Goal: Task Accomplishment & Management: Complete application form

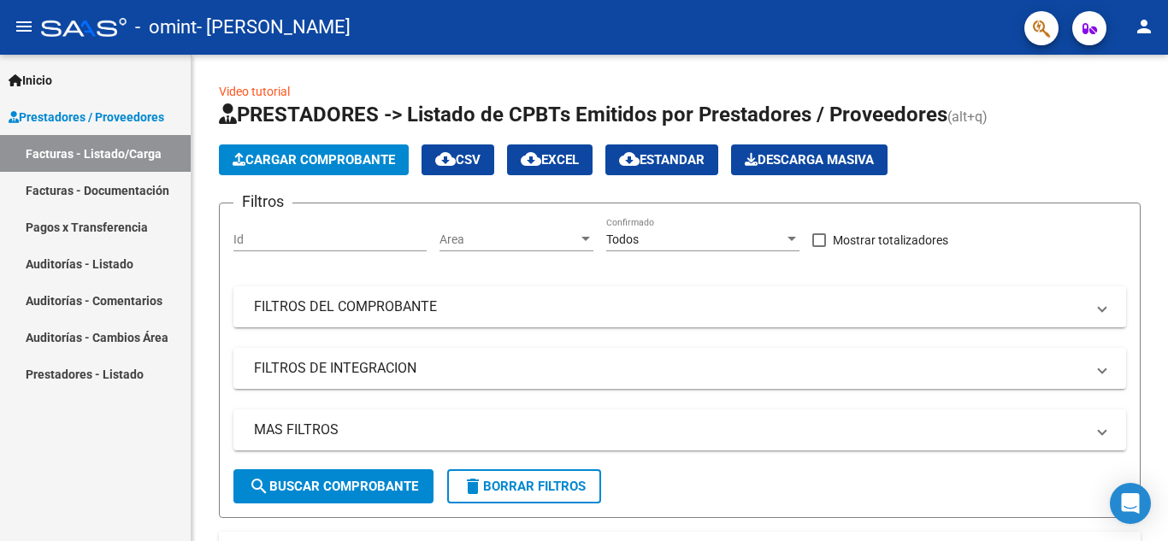
click at [106, 192] on link "Facturas - Documentación" at bounding box center [95, 190] width 191 height 37
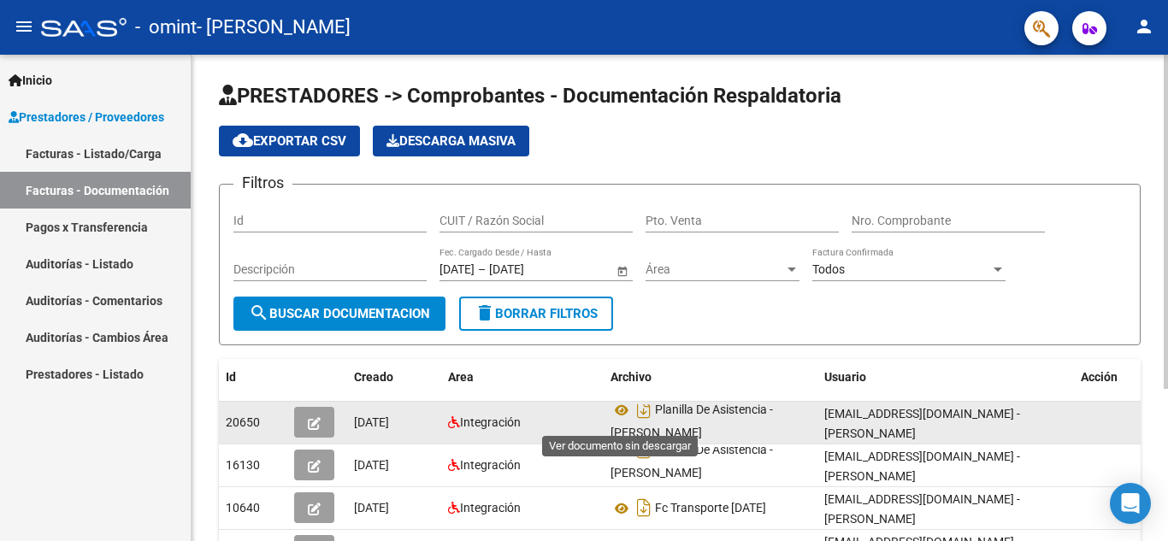
scroll to position [11, 0]
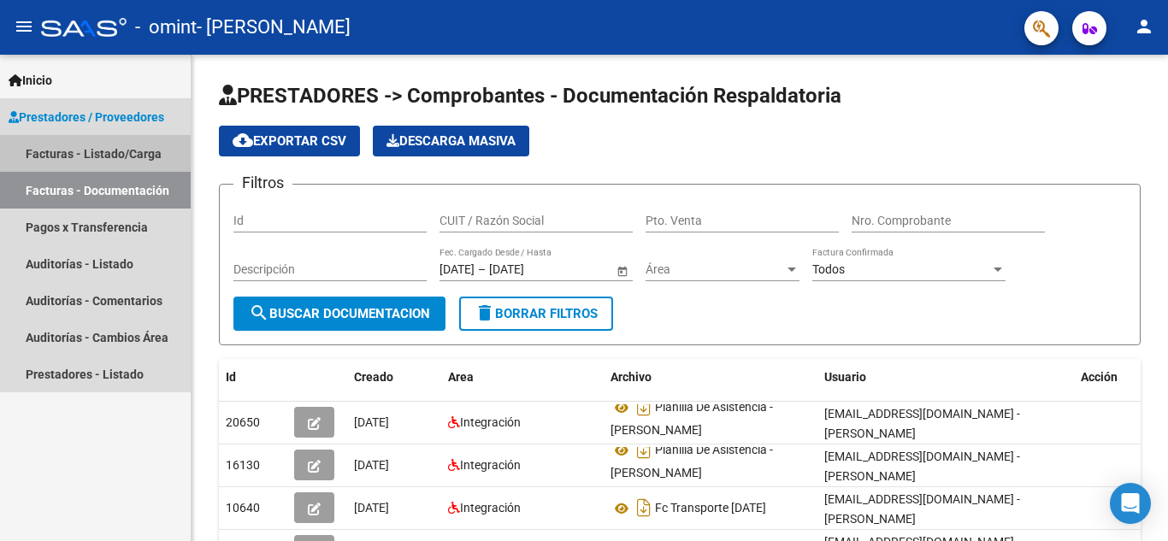
click at [121, 136] on link "Facturas - Listado/Carga" at bounding box center [95, 153] width 191 height 37
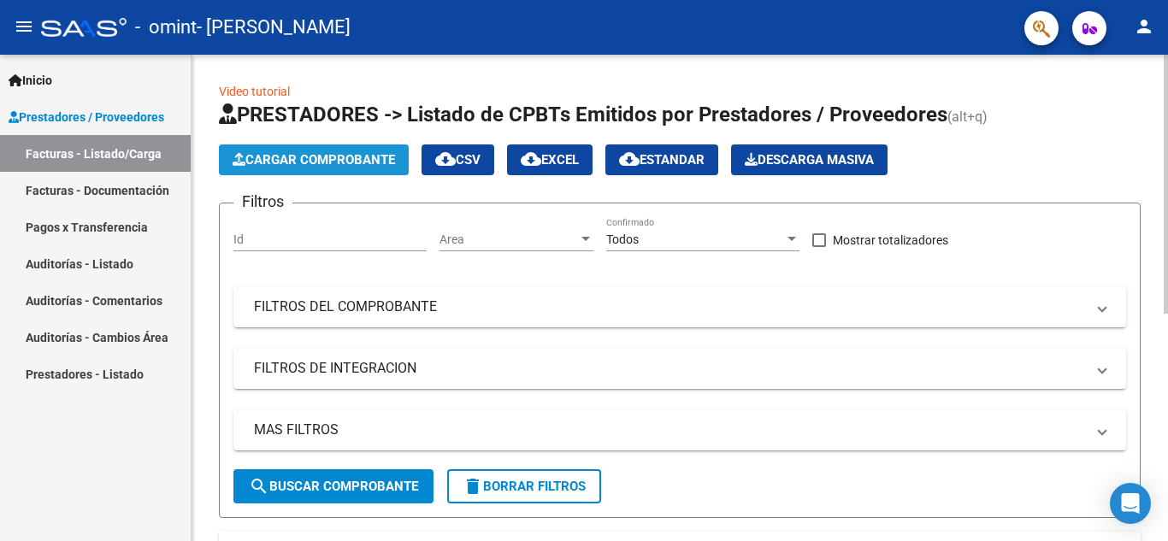
click at [298, 150] on button "Cargar Comprobante" at bounding box center [314, 160] width 190 height 31
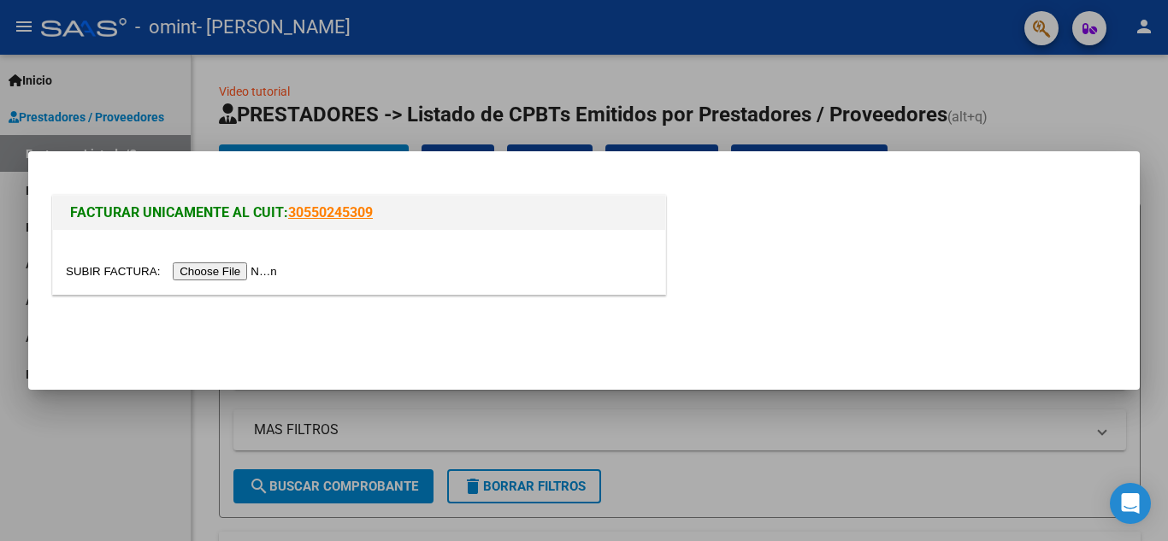
click at [247, 268] on input "file" at bounding box center [174, 272] width 216 height 18
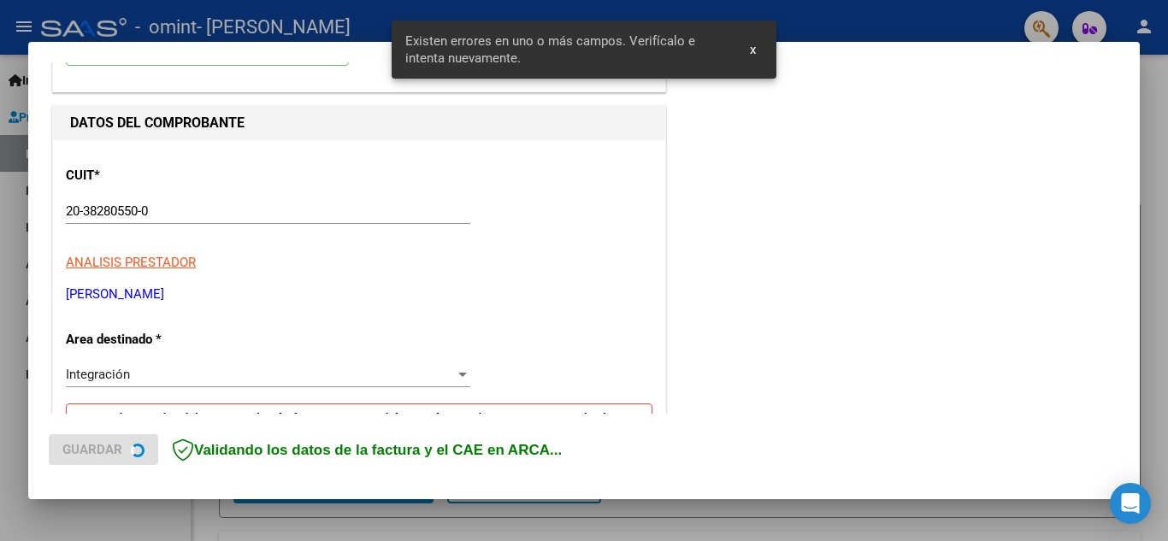
scroll to position [45, 0]
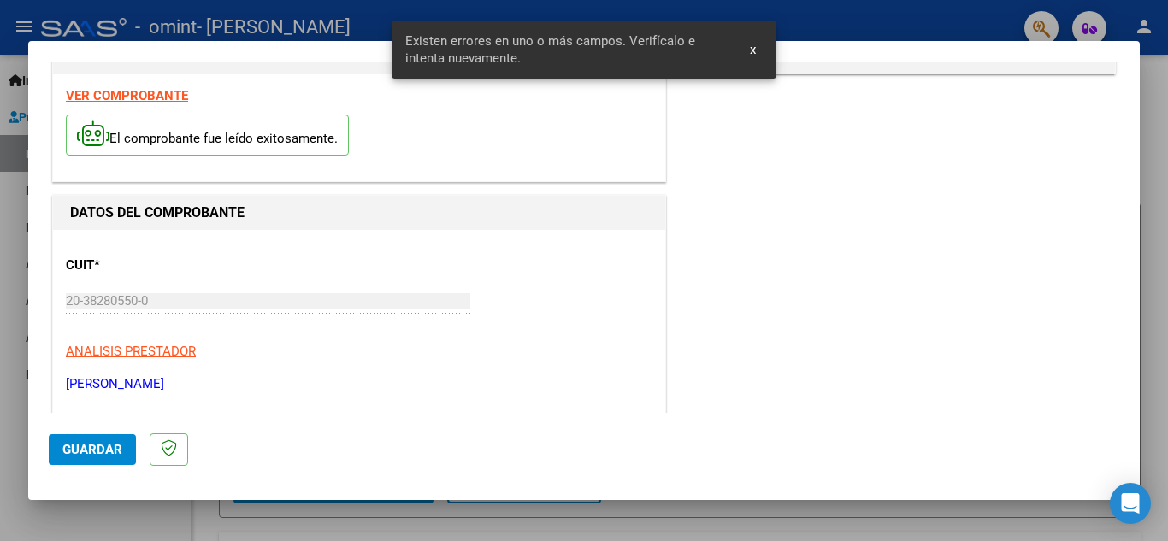
click at [748, 52] on button "x" at bounding box center [752, 49] width 33 height 31
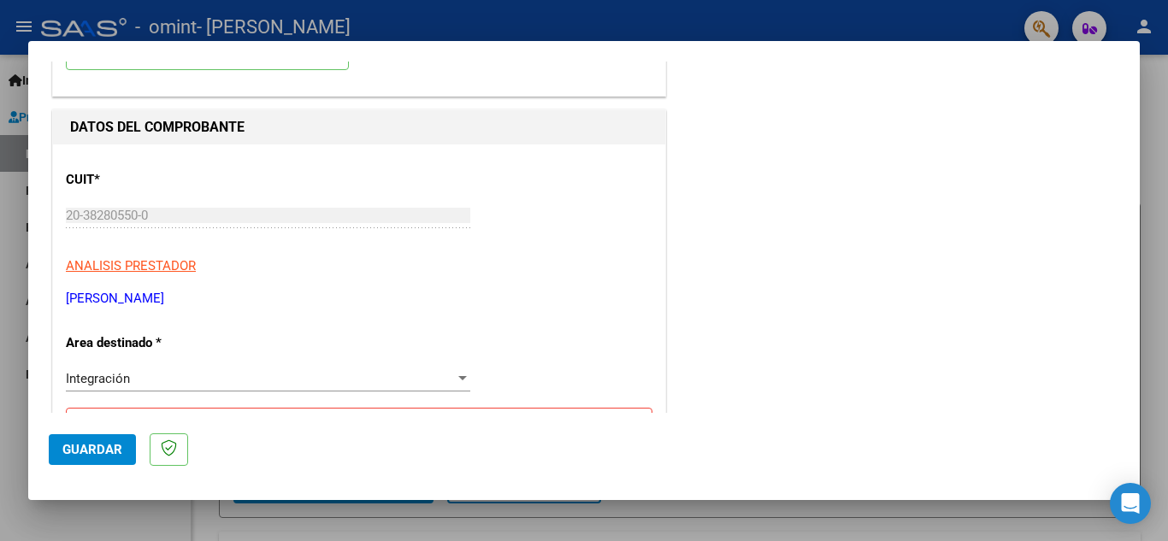
scroll to position [216, 0]
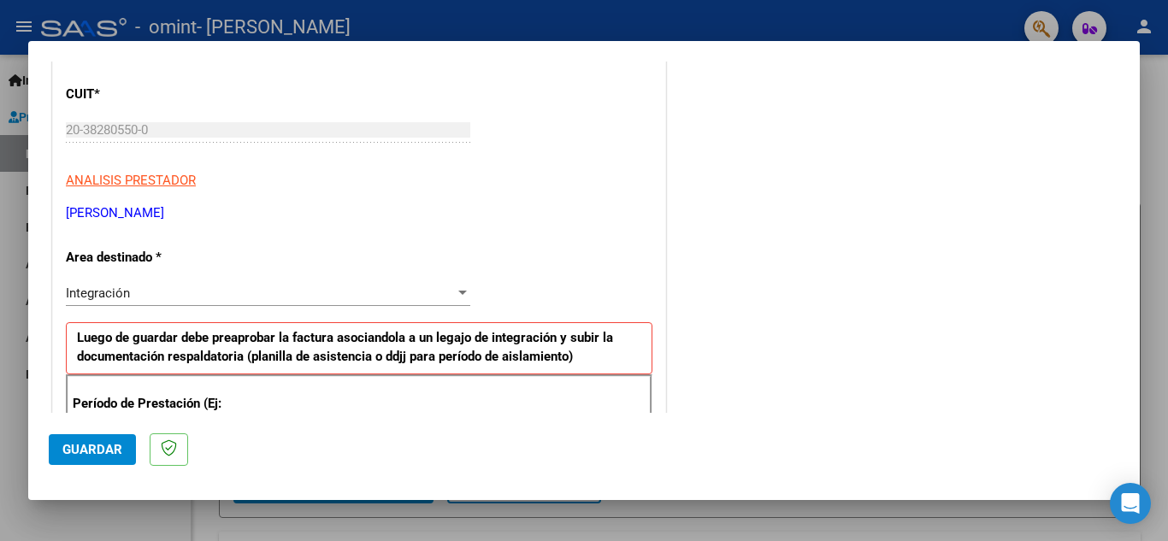
click at [193, 286] on div "Integración" at bounding box center [260, 293] width 389 height 15
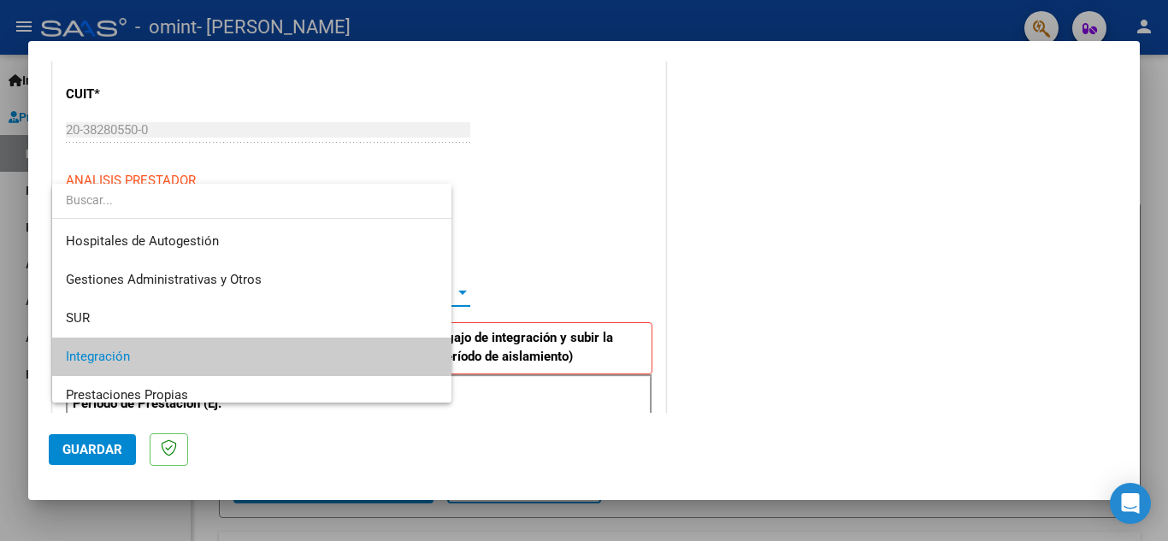
scroll to position [64, 0]
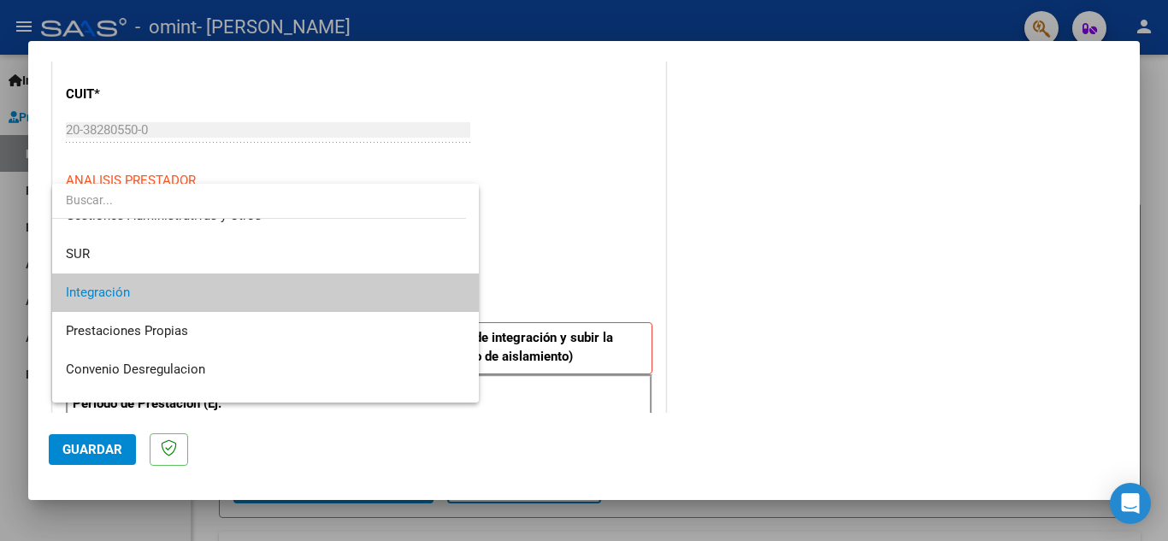
click at [193, 286] on span "Integración" at bounding box center [265, 293] width 399 height 38
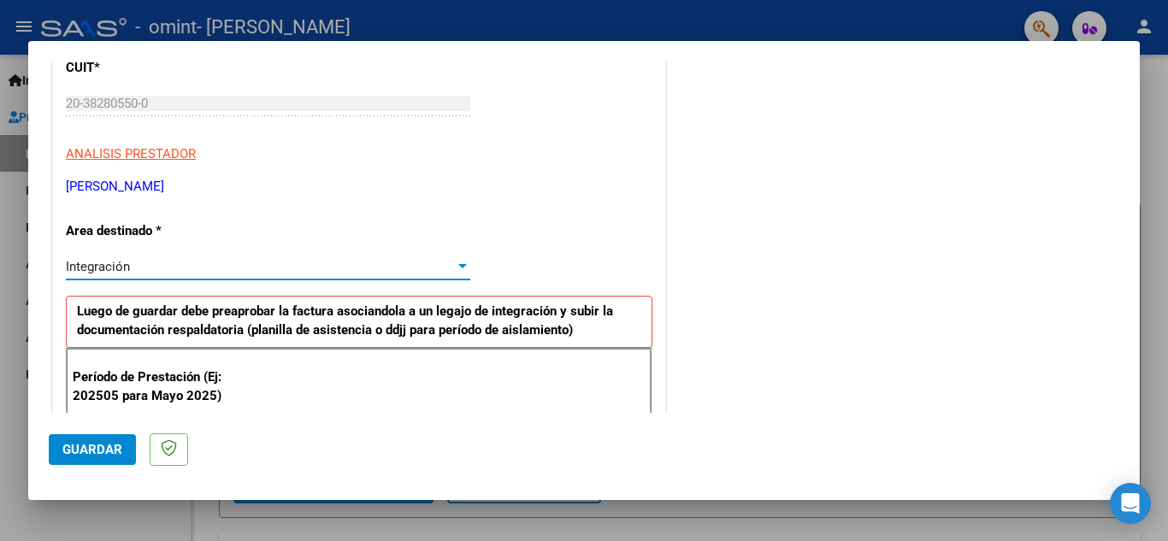
scroll to position [216, 0]
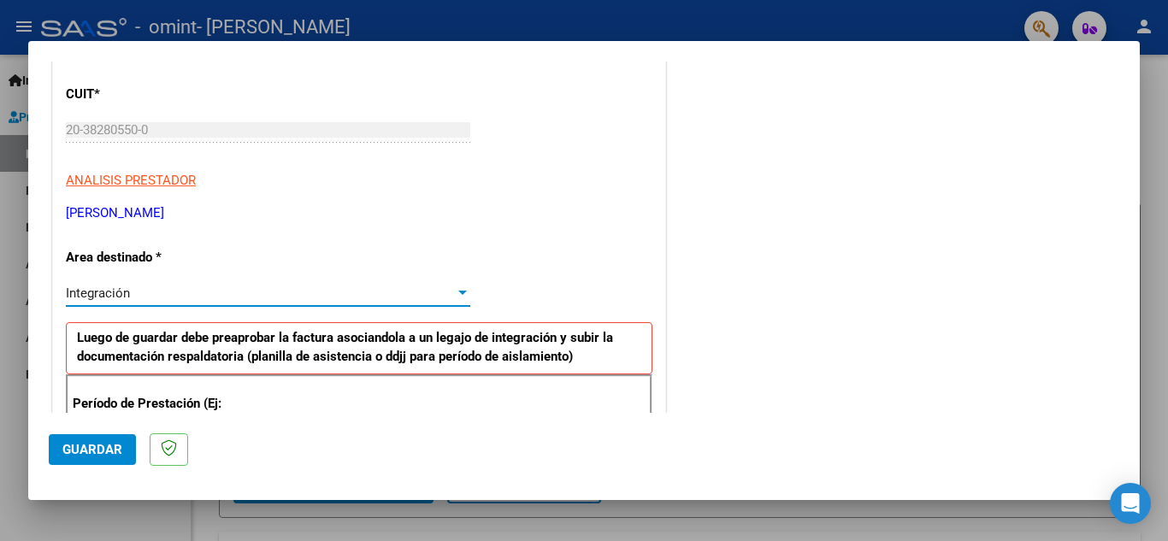
click at [192, 281] on div "Integración Seleccionar Area" at bounding box center [268, 293] width 404 height 26
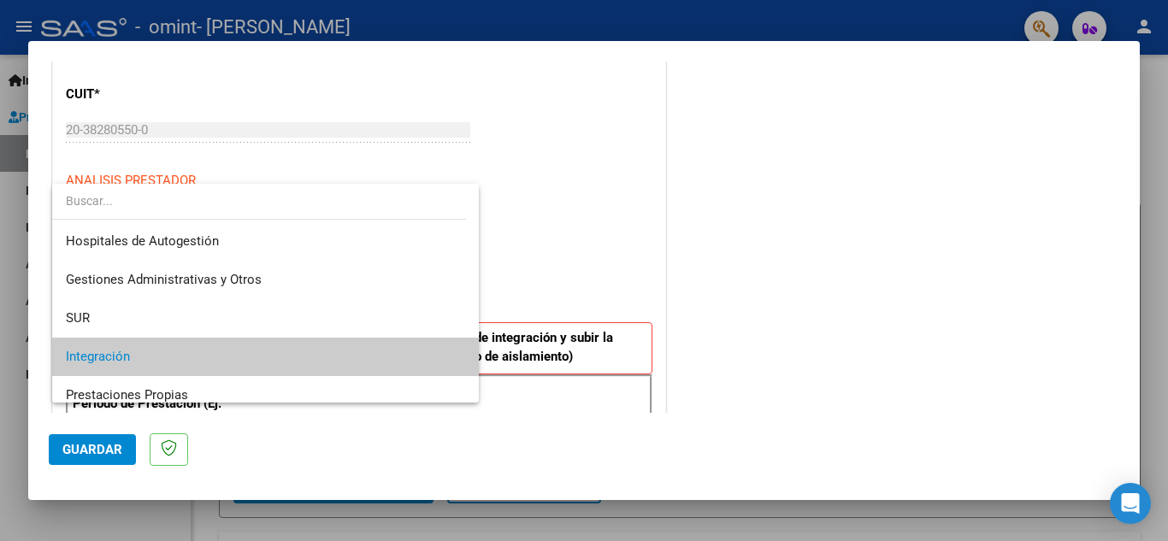
scroll to position [64, 0]
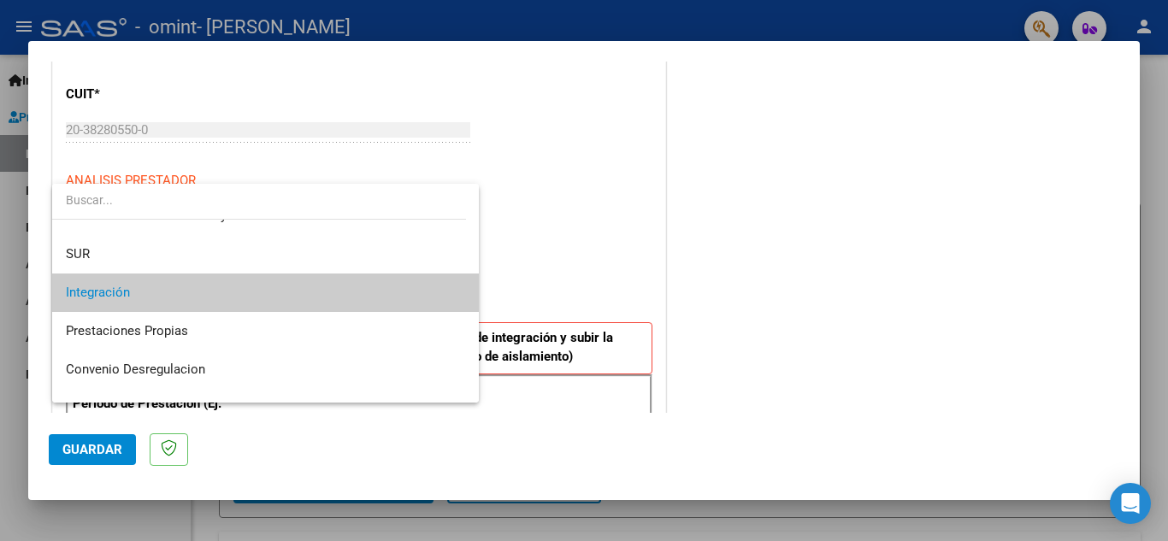
click at [192, 281] on span "Integración" at bounding box center [265, 293] width 399 height 38
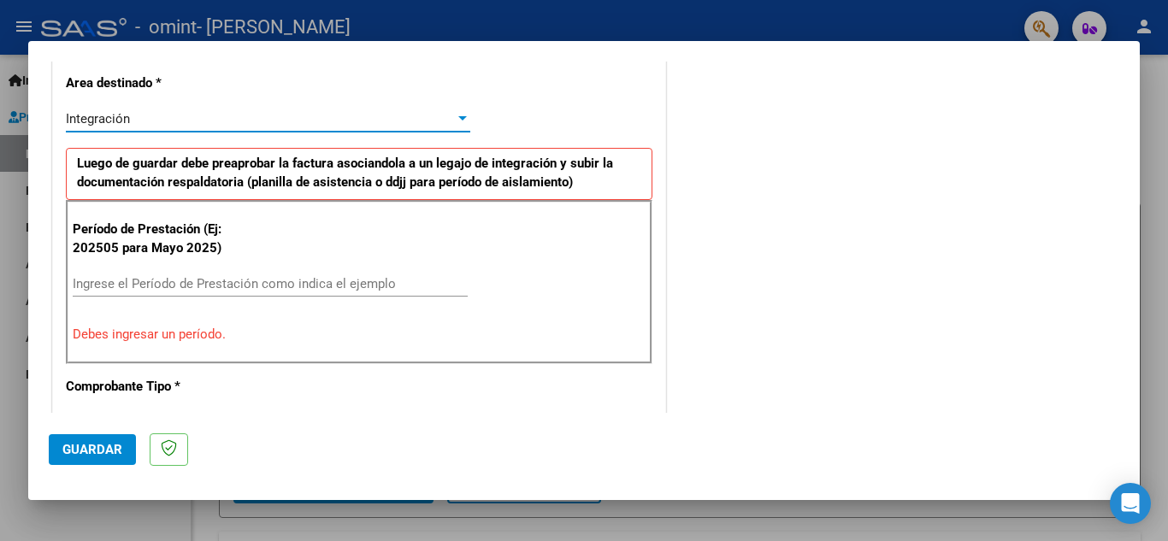
scroll to position [428, 0]
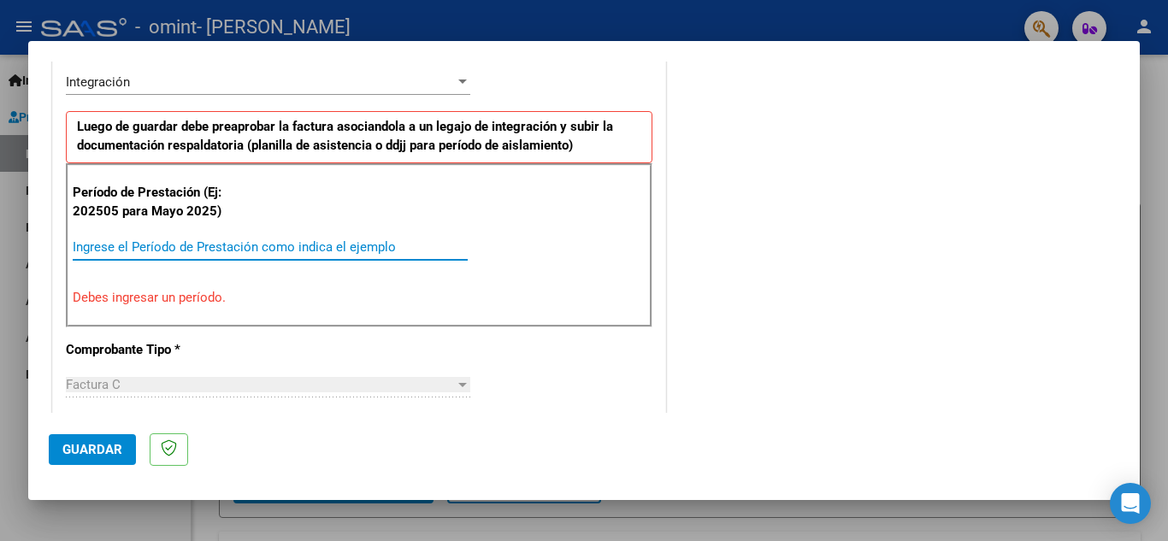
click at [178, 241] on input "Ingrese el Período de Prestación como indica el ejemplo" at bounding box center [270, 246] width 395 height 15
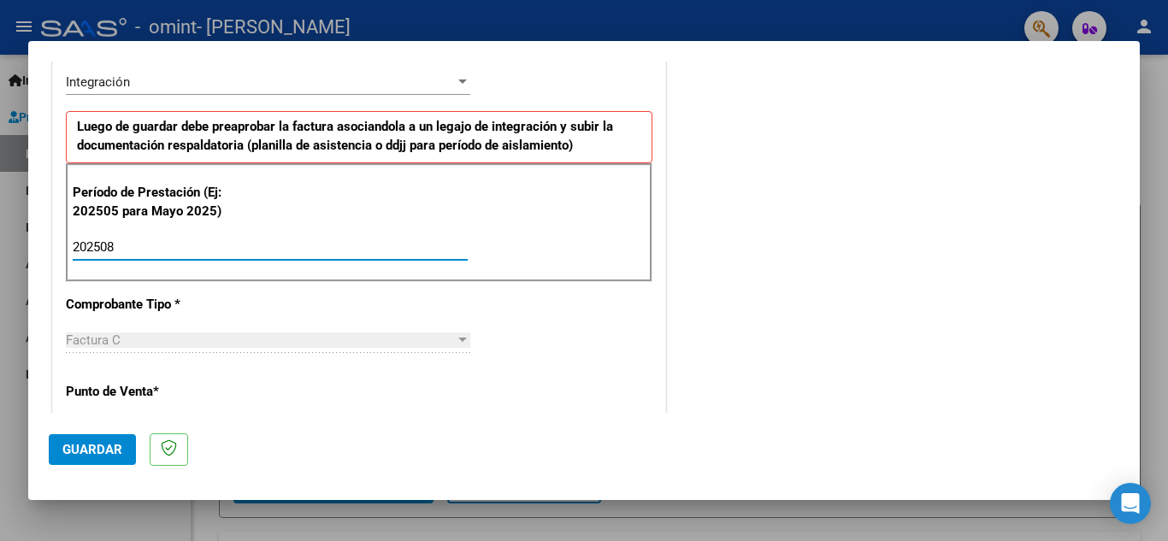
type input "202508"
click at [406, 289] on div "CUIT * 20-38280550-0 Ingresar CUIT ANALISIS PRESTADOR [PERSON_NAME] [PERSON_NAM…" at bounding box center [359, 491] width 612 height 1287
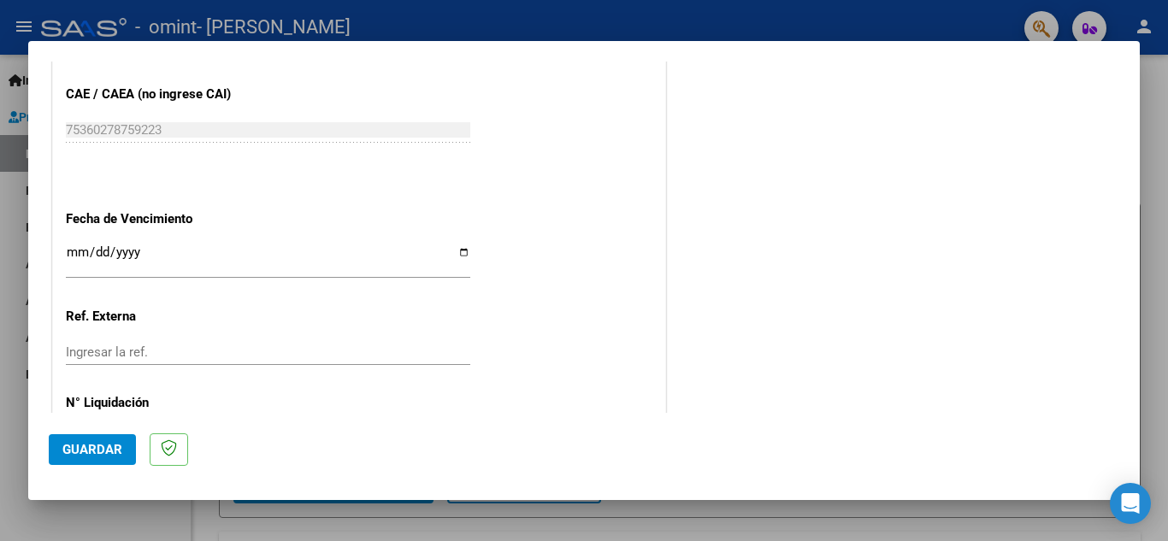
scroll to position [1112, 0]
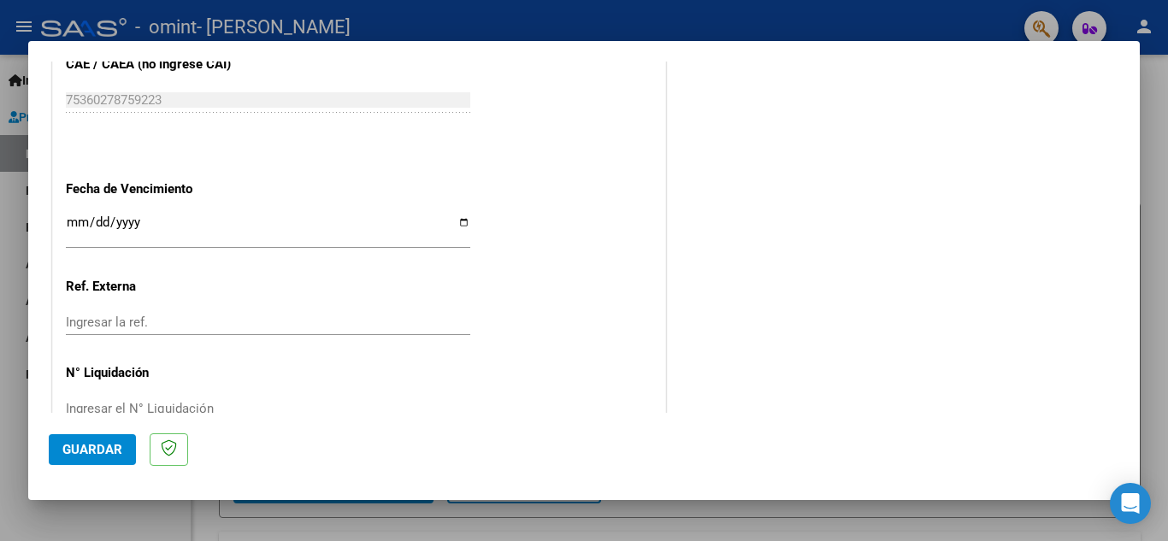
click at [464, 221] on input "Ingresar la fecha" at bounding box center [268, 229] width 404 height 27
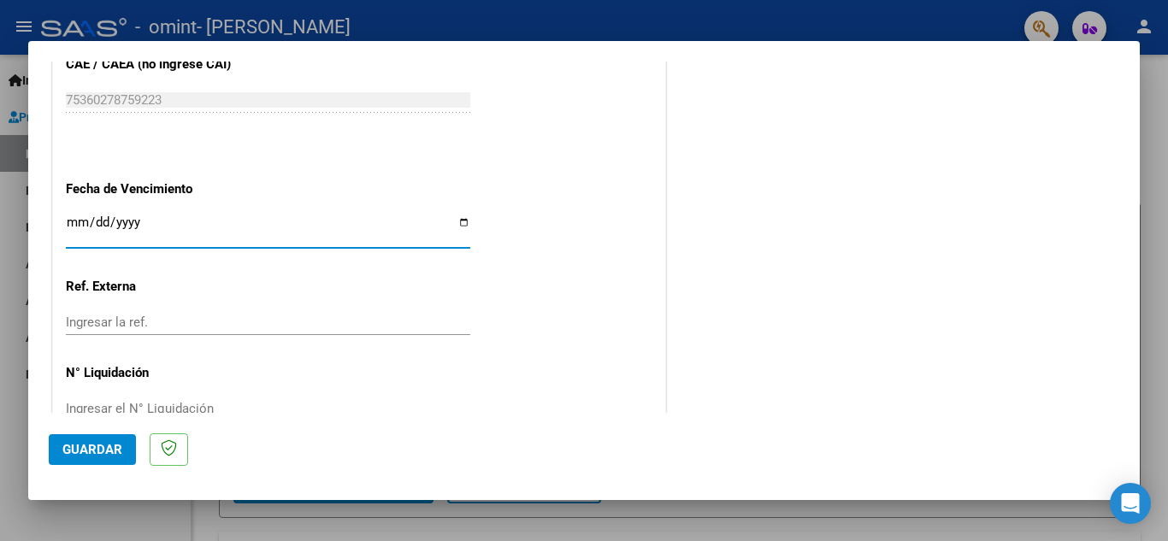
type input "[DATE]"
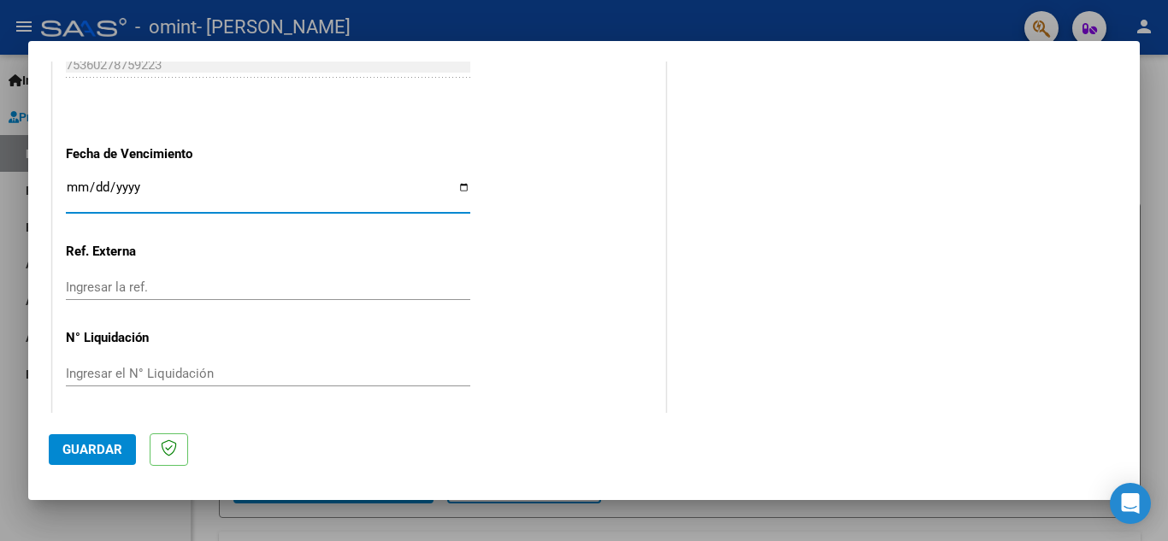
scroll to position [1154, 0]
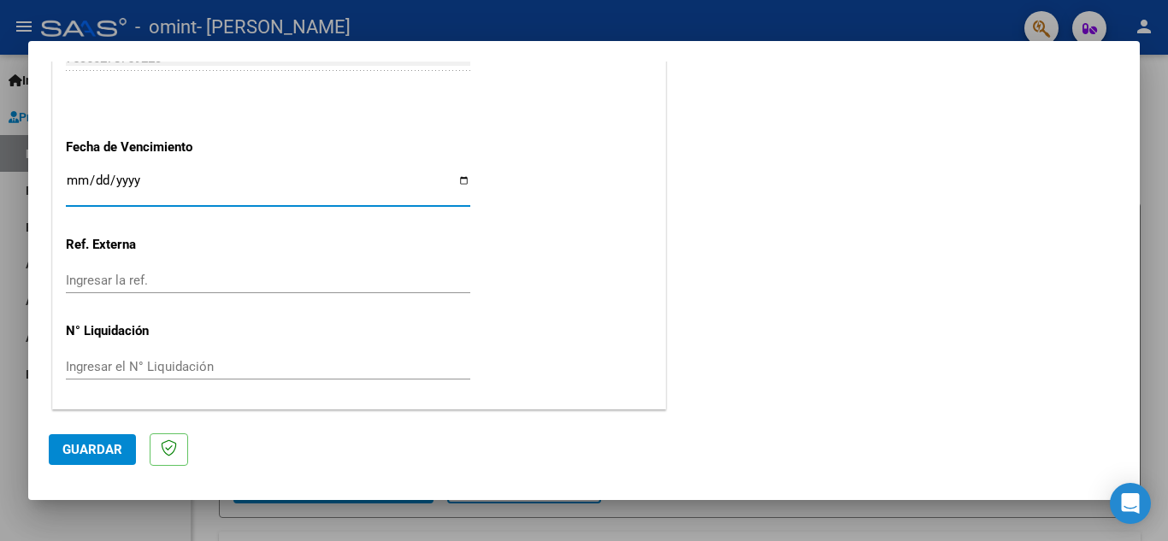
click at [162, 362] on input "Ingresar el N° Liquidación" at bounding box center [268, 366] width 404 height 15
click at [96, 452] on span "Guardar" at bounding box center [92, 449] width 60 height 15
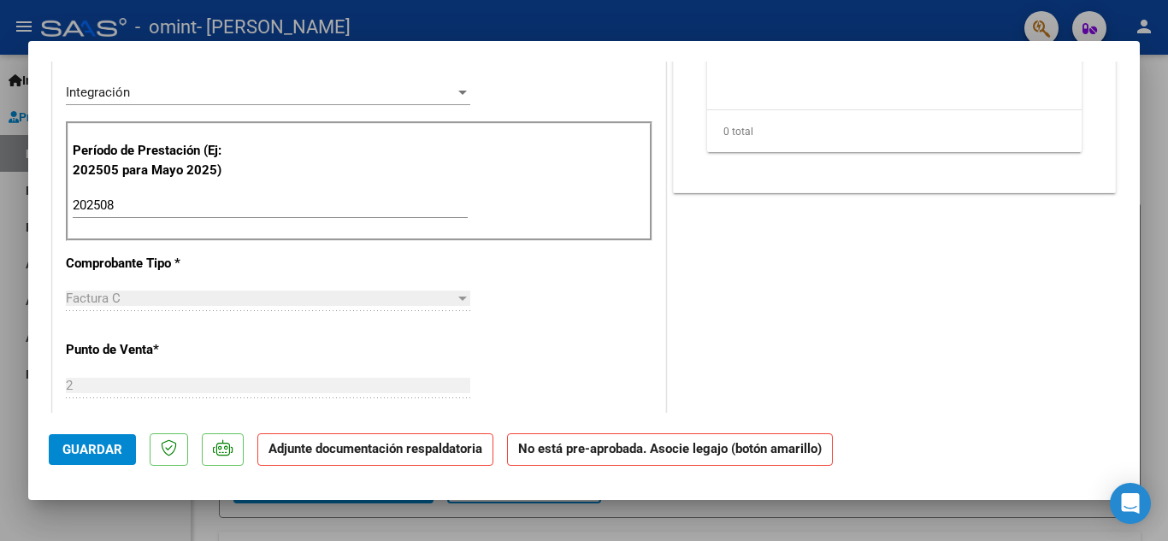
scroll to position [0, 0]
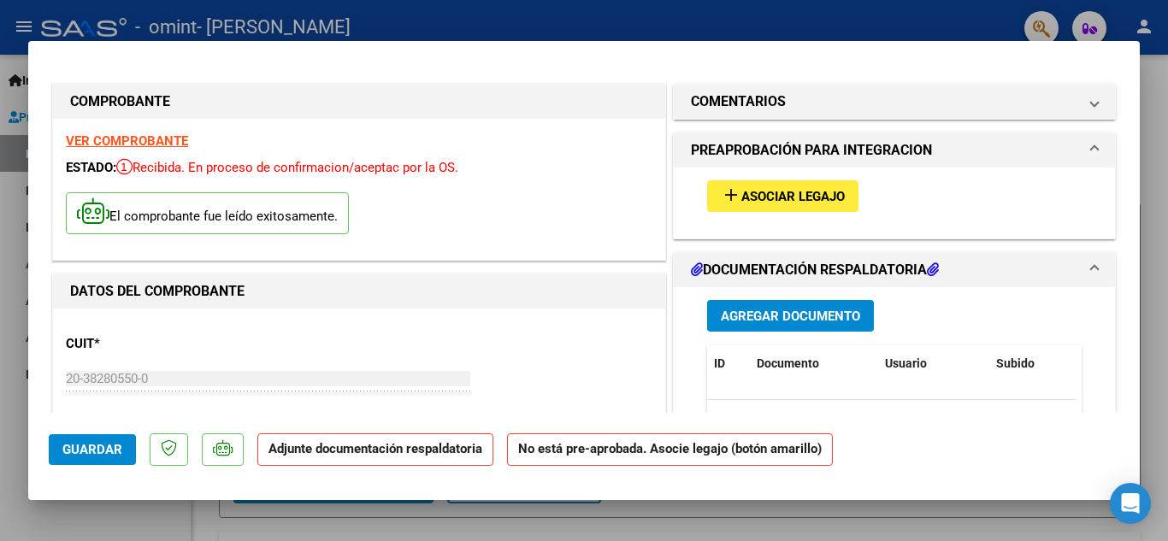
click at [790, 202] on span "Asociar Legajo" at bounding box center [792, 196] width 103 height 15
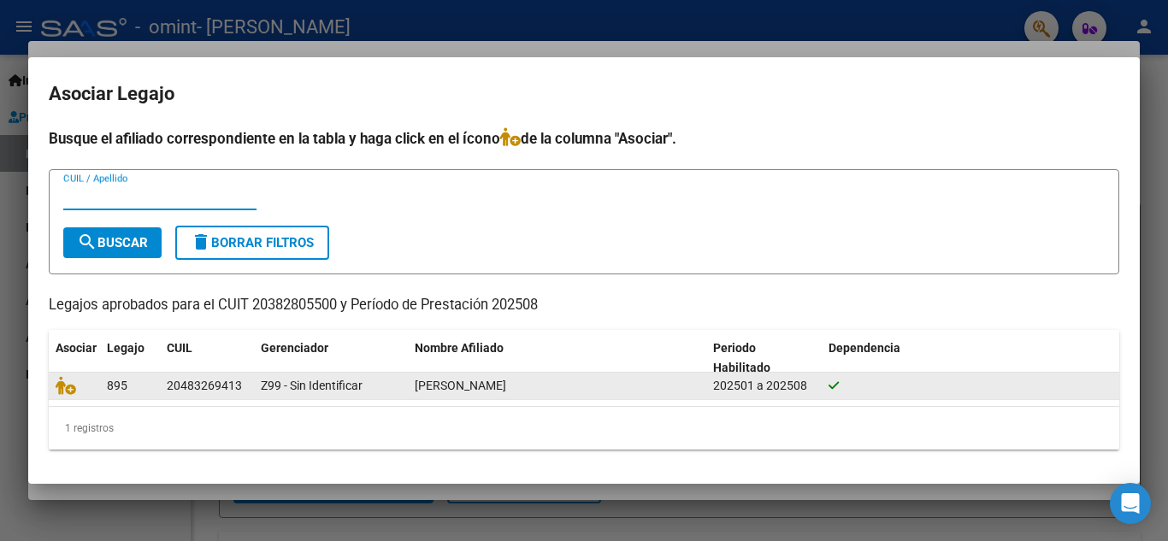
click at [730, 387] on div "202501 a 202508" at bounding box center [764, 386] width 102 height 20
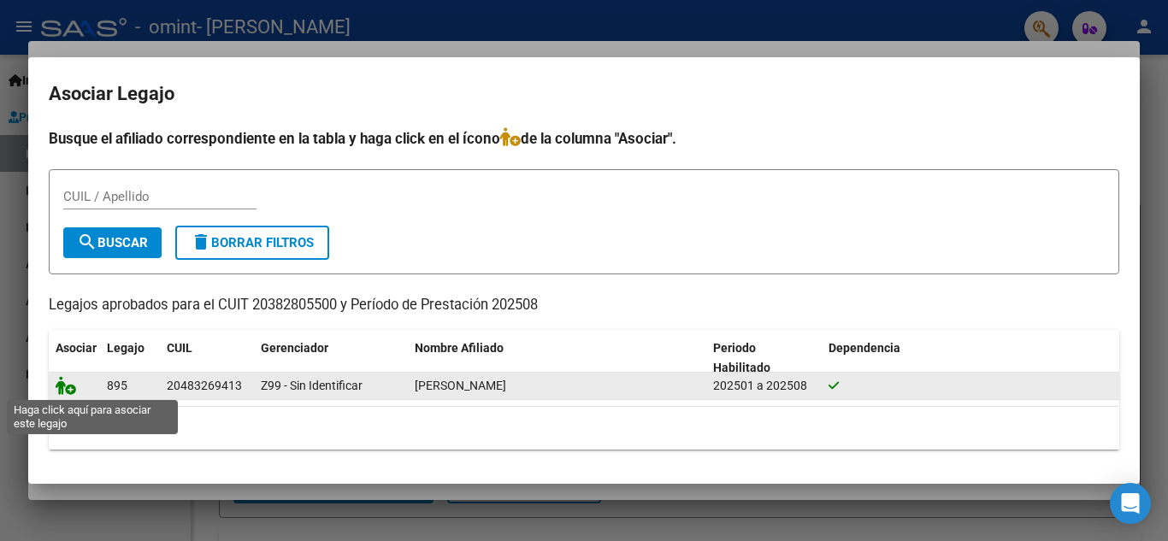
click at [68, 383] on icon at bounding box center [66, 385] width 21 height 19
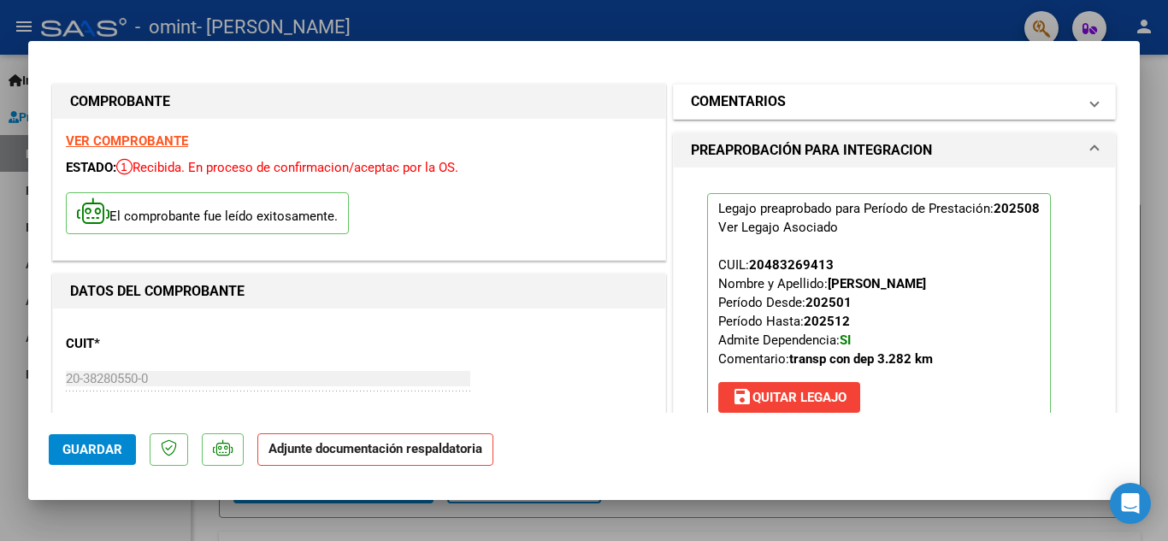
click at [1091, 103] on span at bounding box center [1094, 102] width 7 height 21
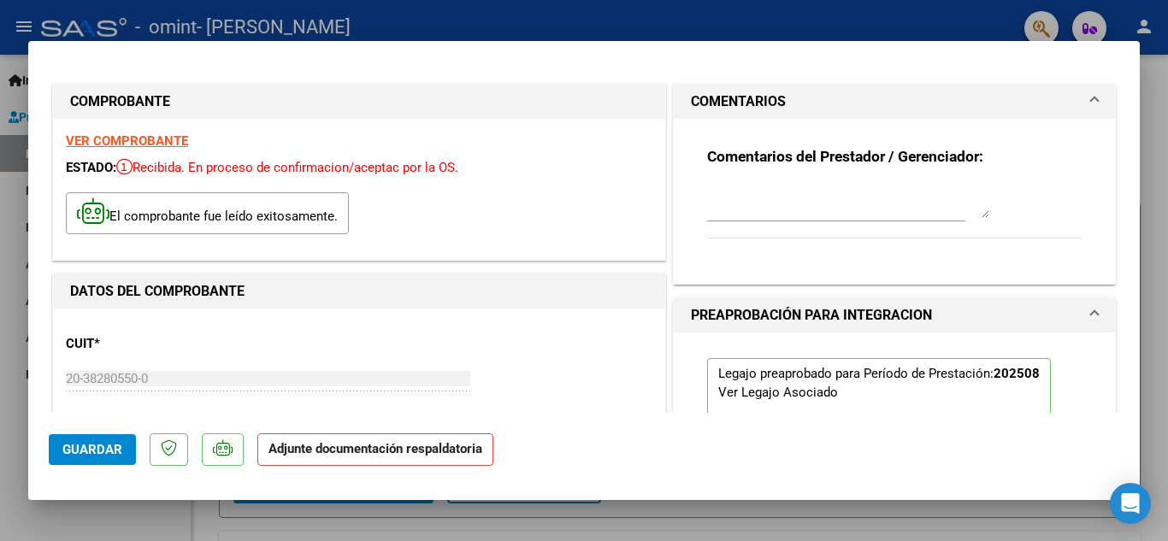
click at [1091, 103] on span at bounding box center [1094, 102] width 7 height 21
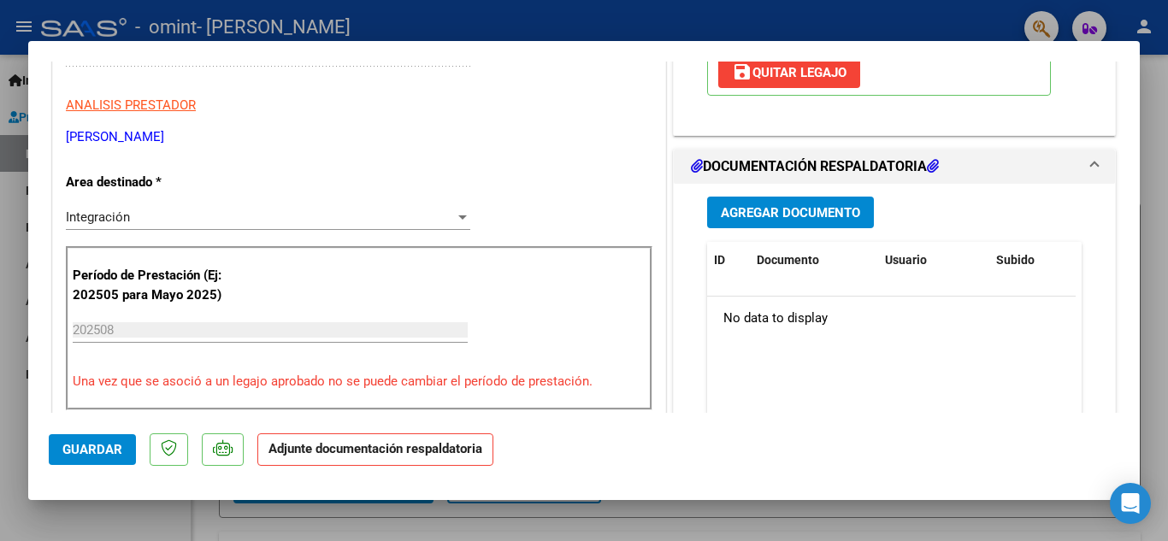
scroll to position [428, 0]
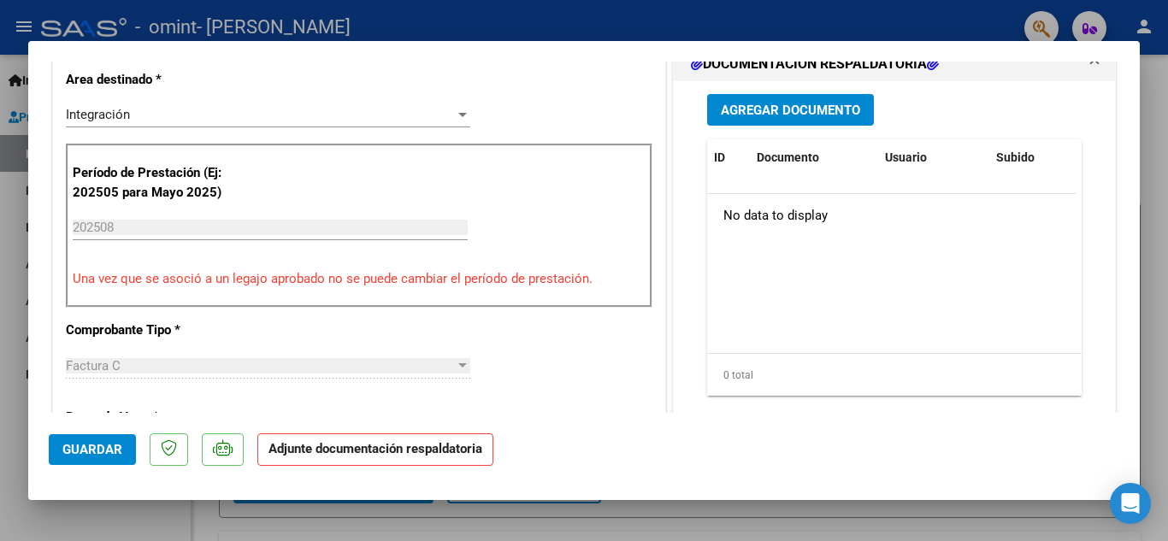
click at [823, 115] on span "Agregar Documento" at bounding box center [790, 110] width 139 height 15
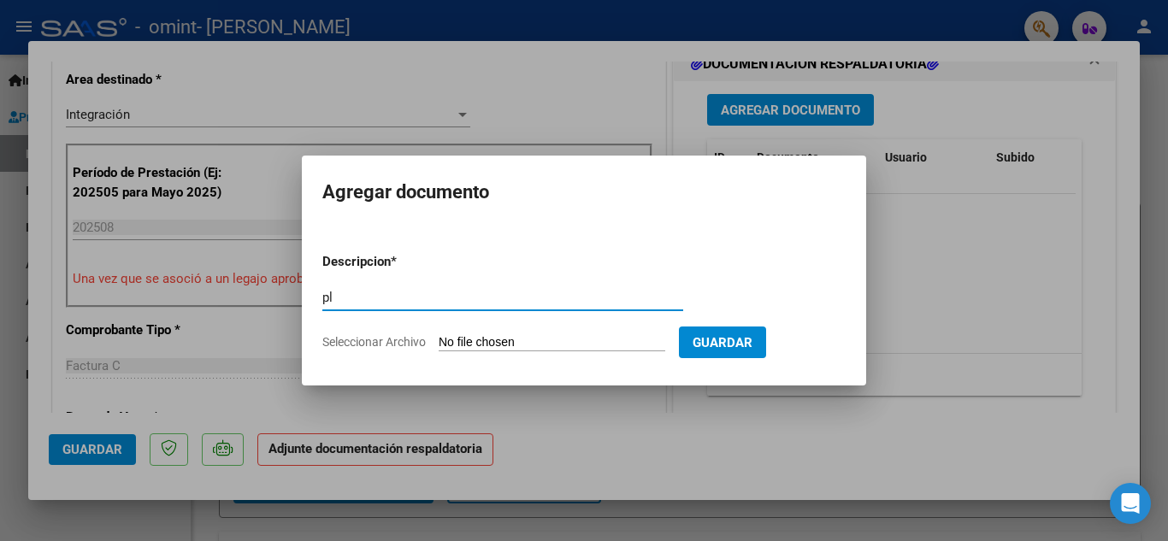
type input "p"
type input "Planilla de asistencia"
click at [747, 341] on span "Guardar" at bounding box center [723, 342] width 60 height 15
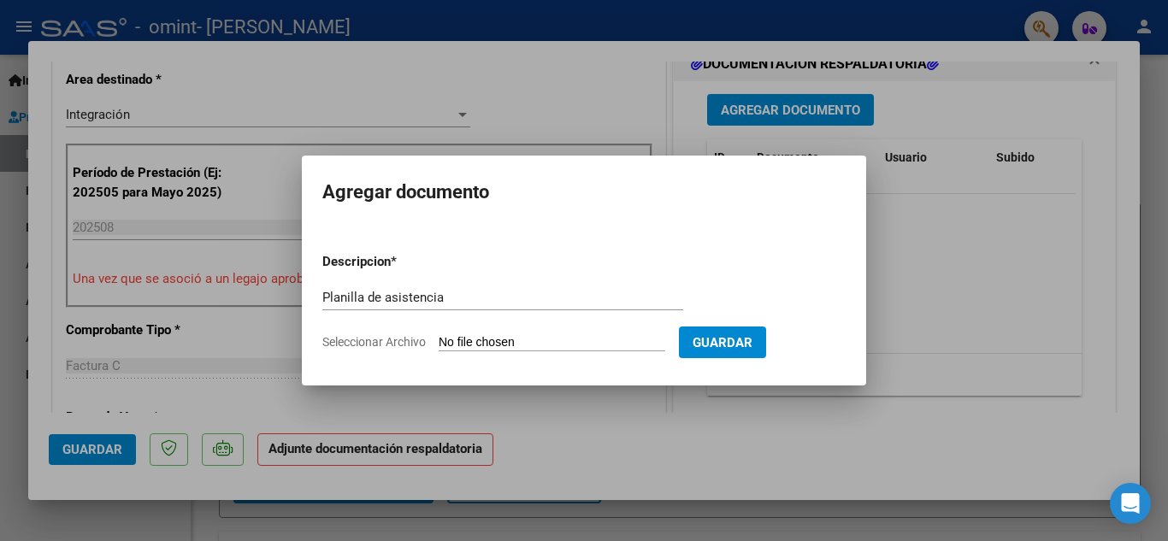
click at [482, 341] on input "Seleccionar Archivo" at bounding box center [552, 343] width 227 height 16
type input "C:\fakepath\Planilla Asistencia - [PERSON_NAME].pdf"
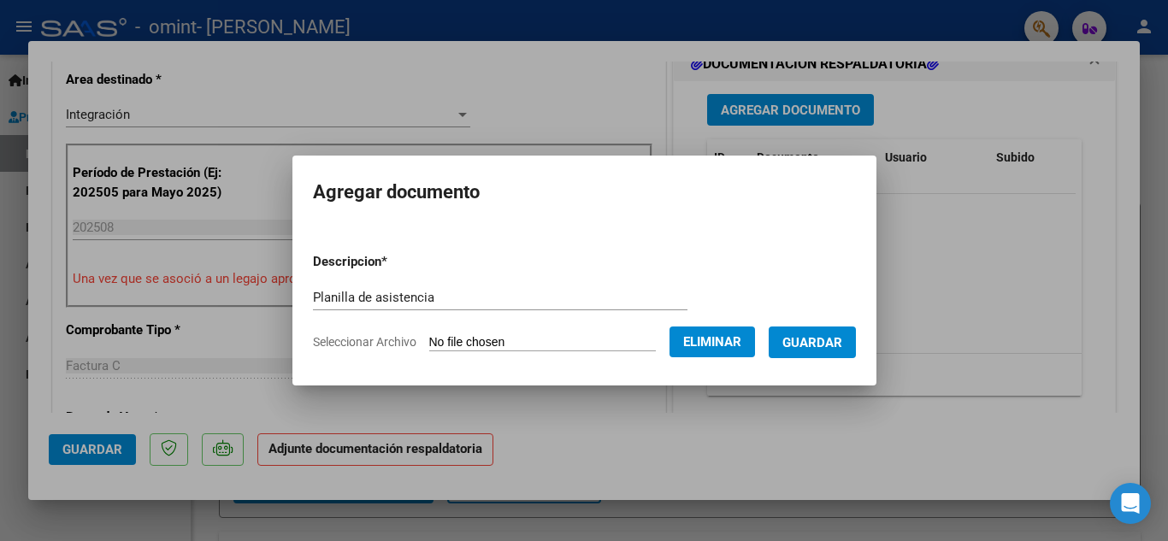
click at [819, 345] on span "Guardar" at bounding box center [812, 342] width 60 height 15
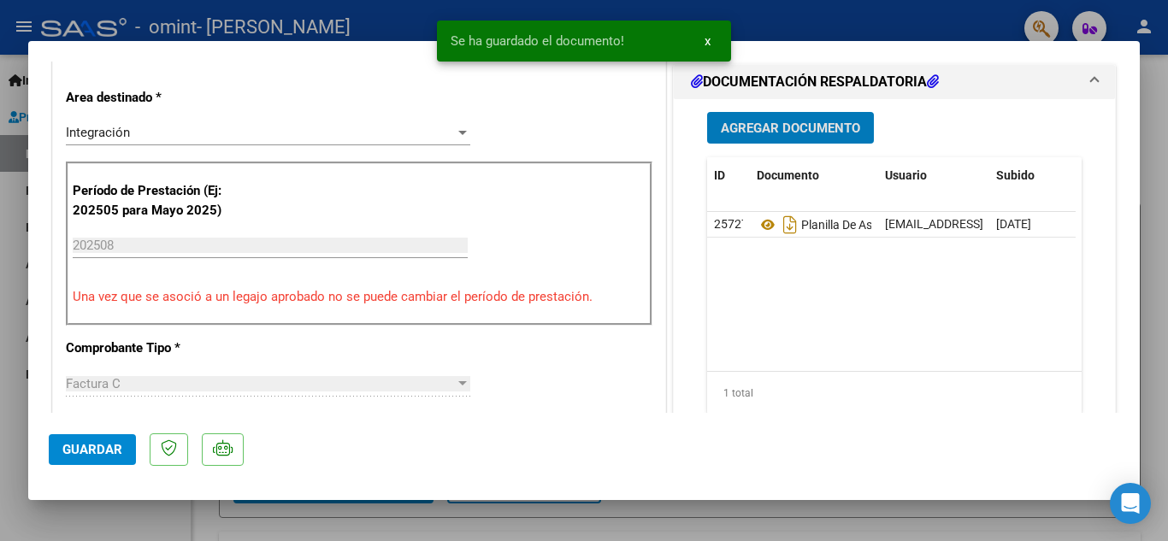
scroll to position [239, 0]
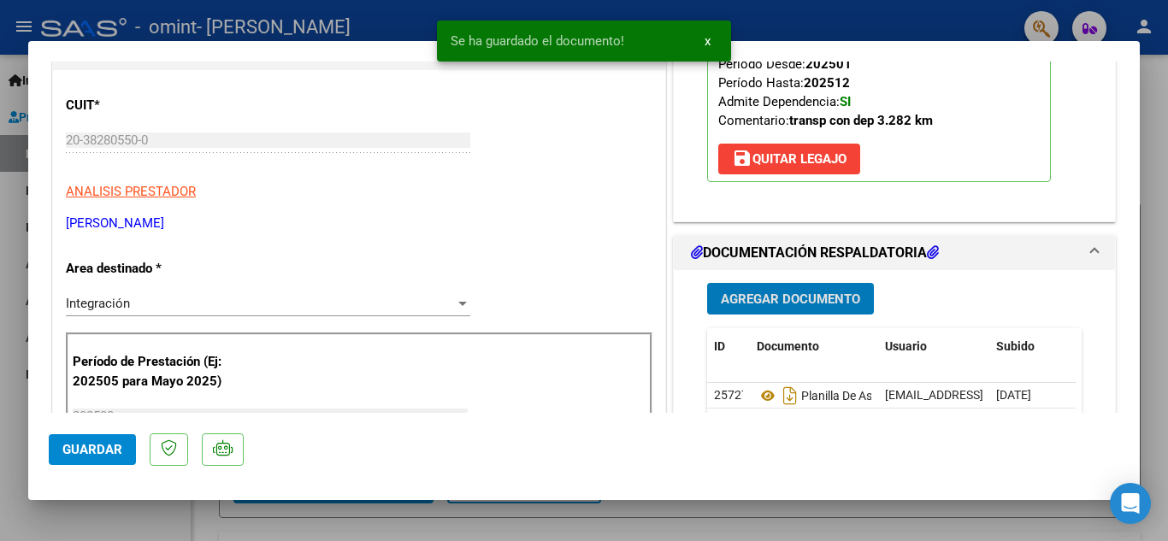
click at [88, 436] on button "Guardar" at bounding box center [92, 449] width 87 height 31
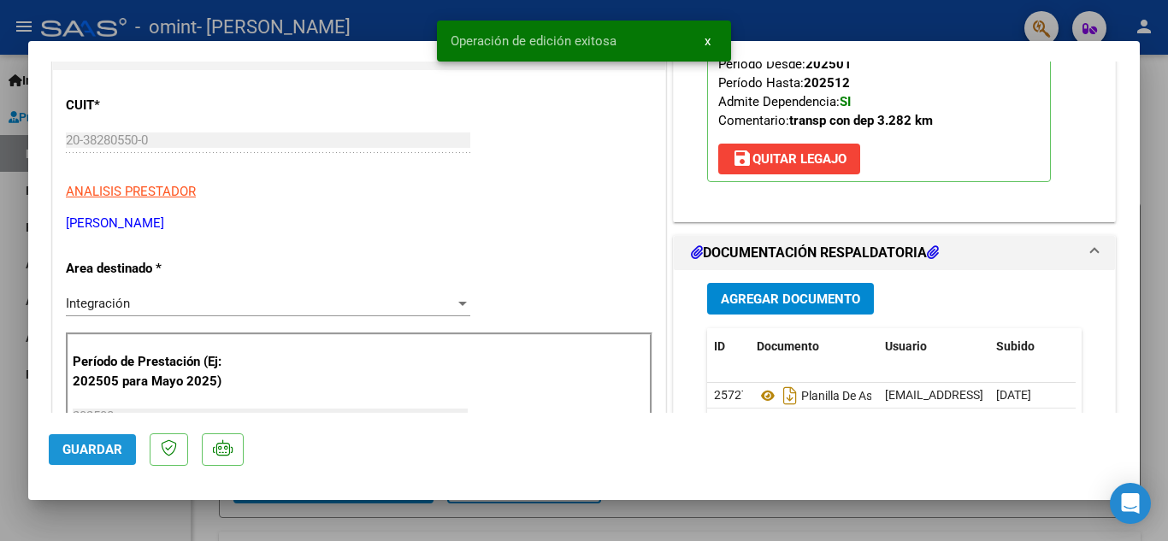
click at [103, 451] on span "Guardar" at bounding box center [92, 449] width 60 height 15
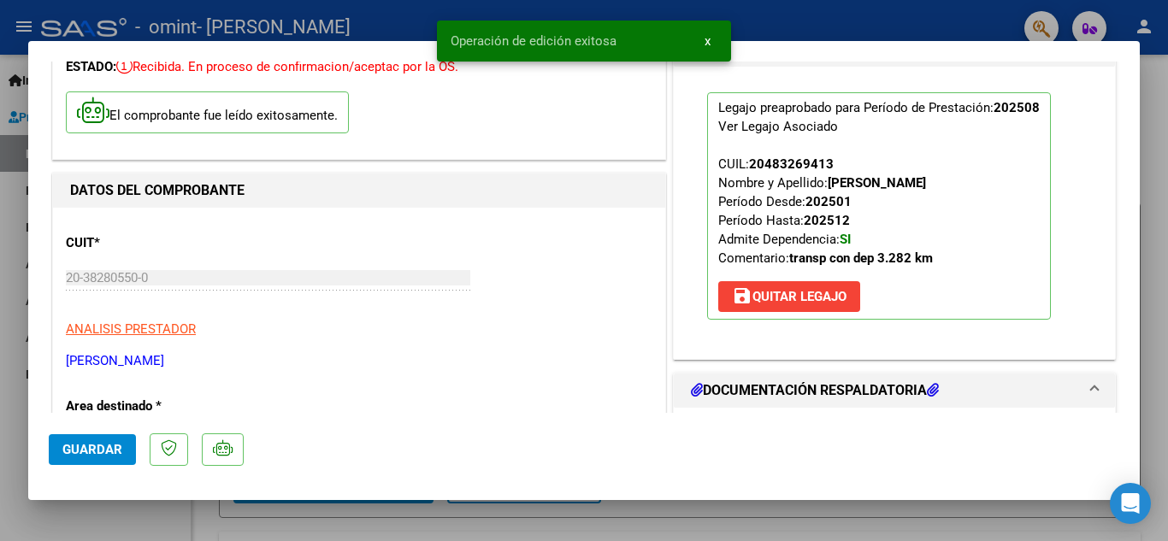
scroll to position [0, 0]
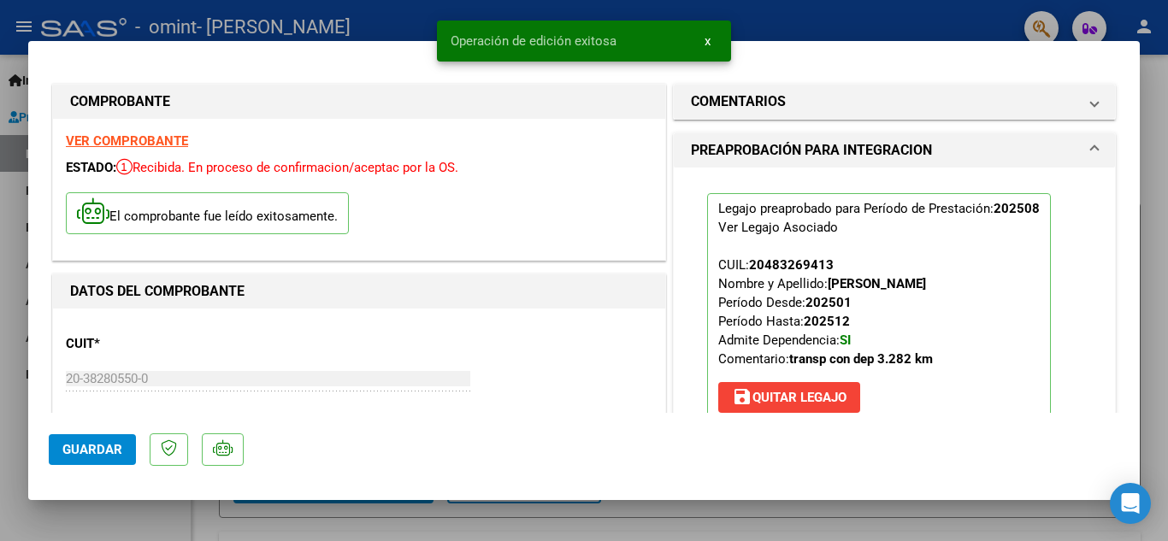
click at [1155, 110] on div at bounding box center [584, 270] width 1168 height 541
type input "$ 0,00"
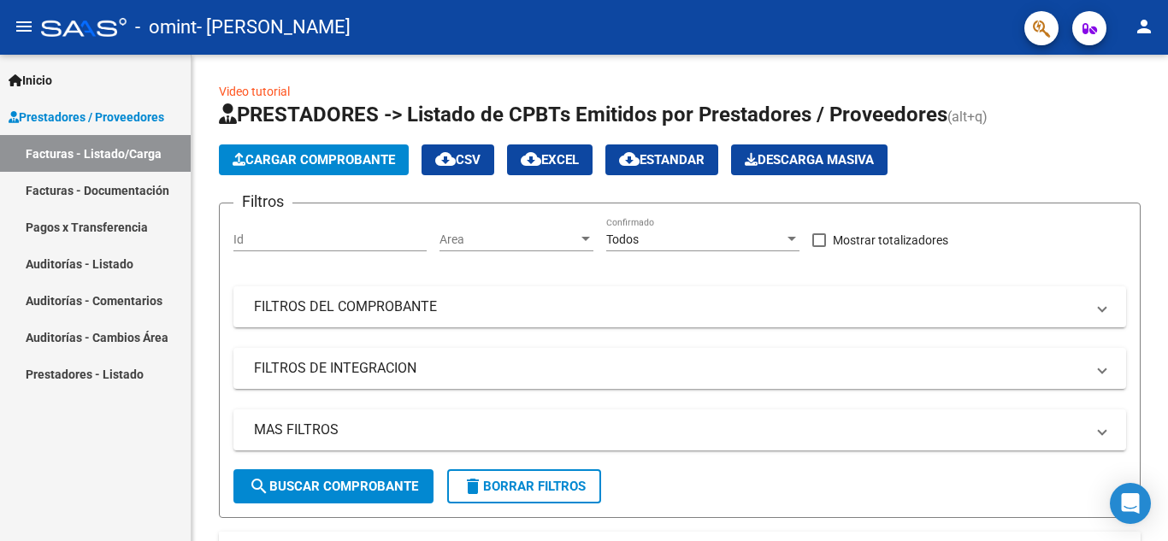
click at [92, 179] on link "Facturas - Documentación" at bounding box center [95, 190] width 191 height 37
